Goal: Task Accomplishment & Management: Manage account settings

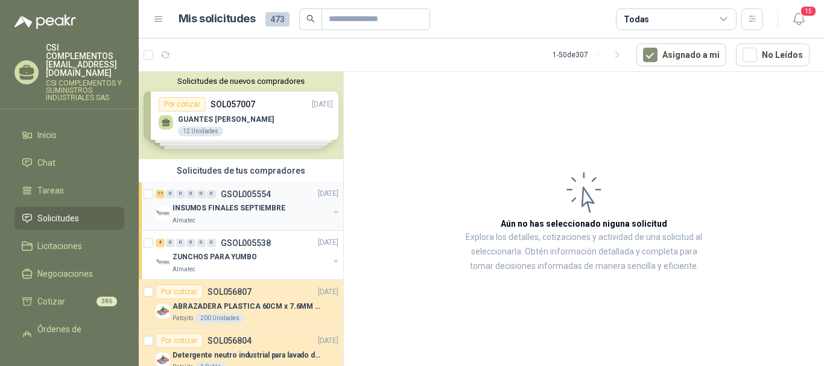
click at [234, 205] on p "INSUMOS FINALES SEPTIEMBRE" at bounding box center [229, 208] width 113 height 11
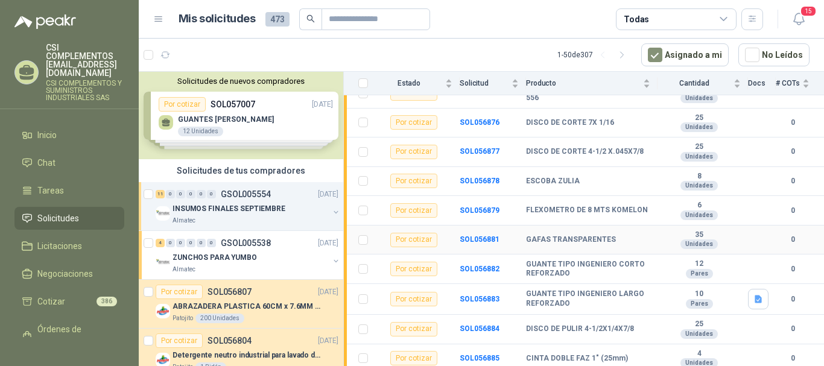
scroll to position [195, 0]
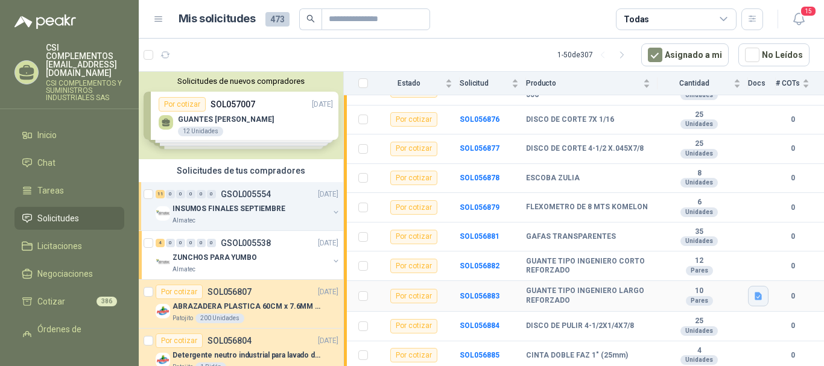
click at [748, 297] on button "button" at bounding box center [758, 296] width 21 height 21
click at [690, 273] on button "WhatsApp Image [DATE] 2.53.01 PM.jpeg" at bounding box center [671, 269] width 159 height 13
click at [734, 342] on td "4 Unidades" at bounding box center [703, 357] width 91 height 30
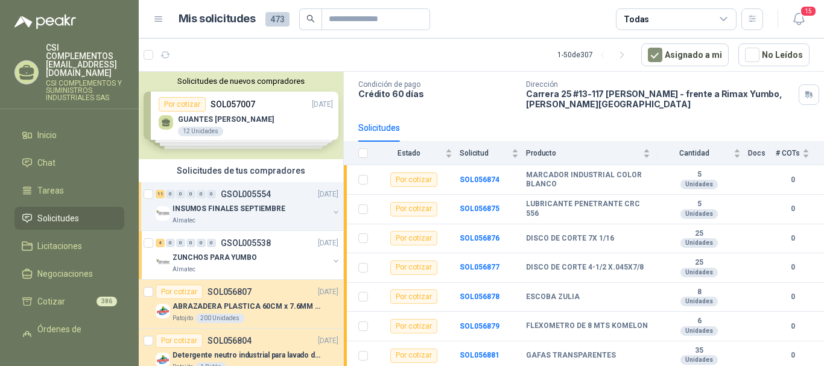
scroll to position [60, 0]
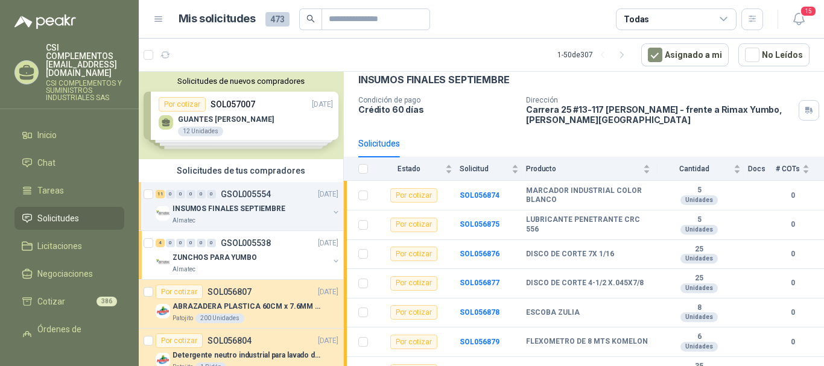
click at [717, 27] on div "Todas" at bounding box center [676, 19] width 121 height 22
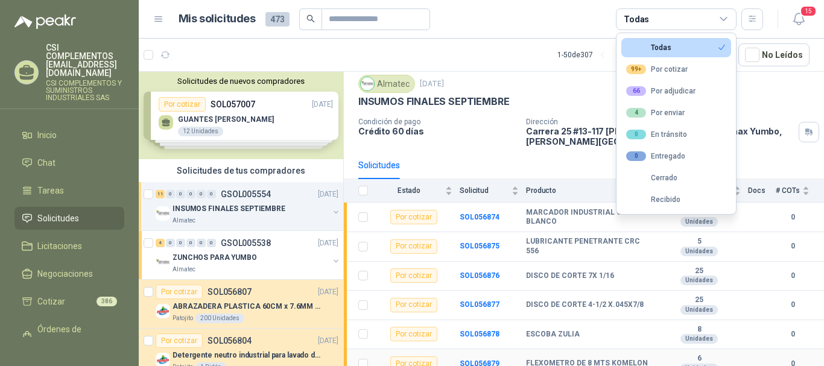
scroll to position [14, 0]
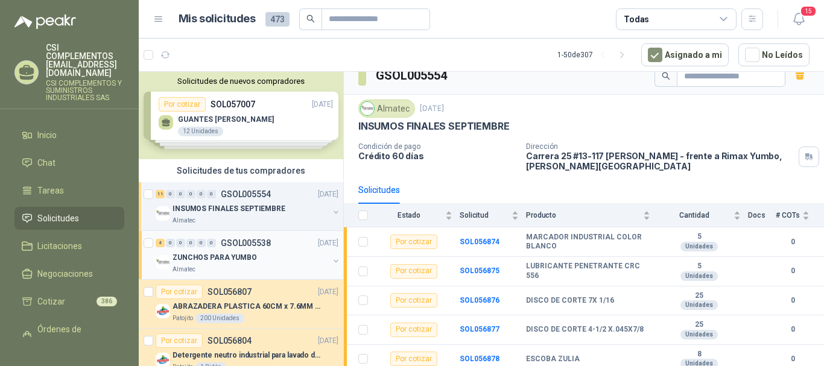
click at [176, 261] on p "ZUNCHOS PARA YUMBO" at bounding box center [215, 257] width 84 height 11
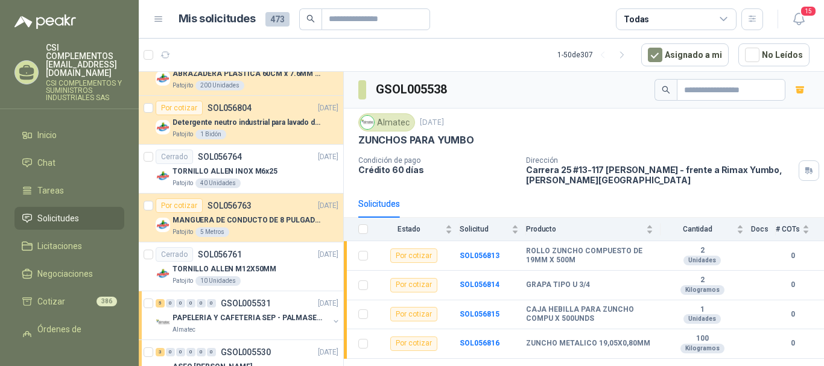
scroll to position [241, 0]
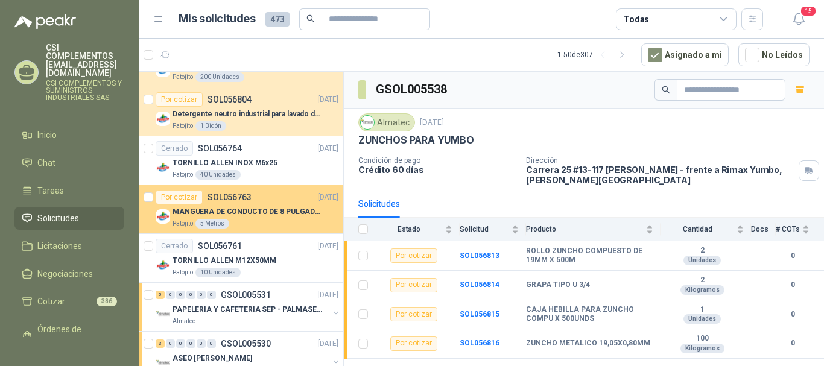
click at [289, 210] on p "MANGUERA DE CONDUCTO DE 8 PULGADAS DE ALAMBRE DE ACERO PU" at bounding box center [248, 211] width 150 height 11
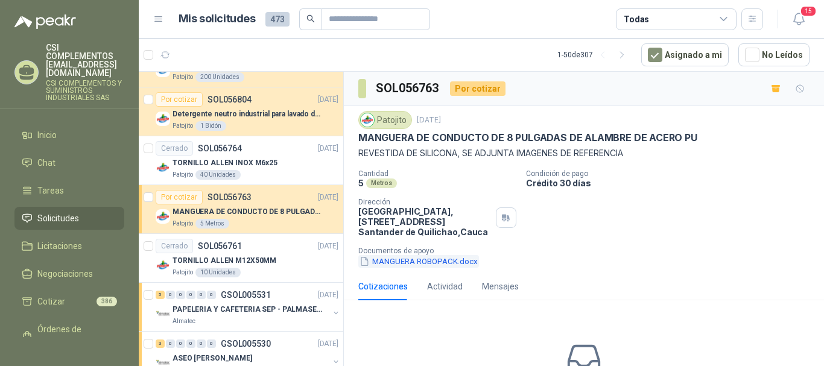
click at [385, 263] on button "MANGUERA ROBOPACK.docx" at bounding box center [418, 261] width 121 height 13
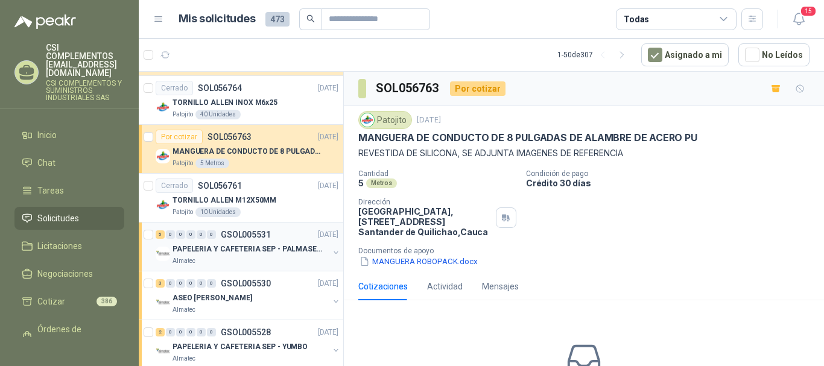
click at [284, 257] on div "Almatec" at bounding box center [251, 261] width 156 height 10
